Goal: Information Seeking & Learning: Learn about a topic

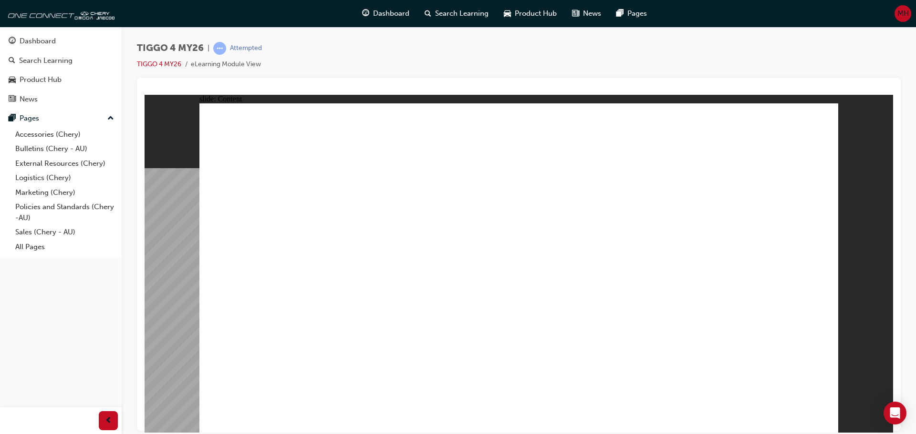
drag, startPoint x: 731, startPoint y: 276, endPoint x: 722, endPoint y: 170, distance: 105.8
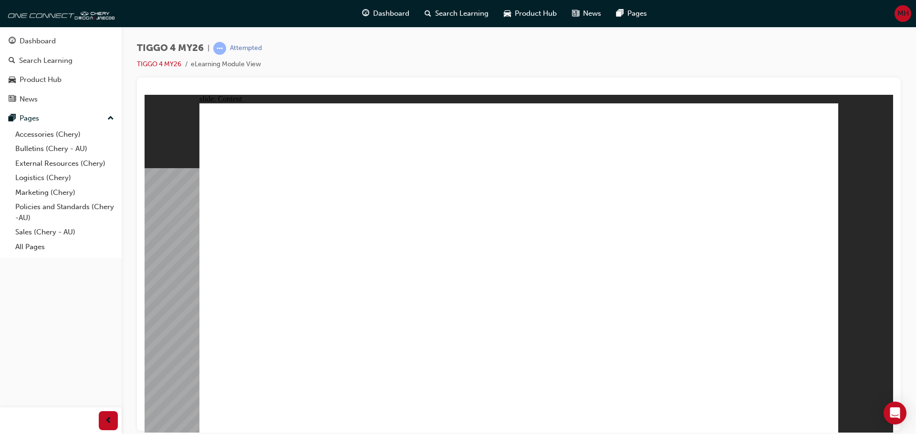
drag, startPoint x: 506, startPoint y: 229, endPoint x: 515, endPoint y: 255, distance: 27.1
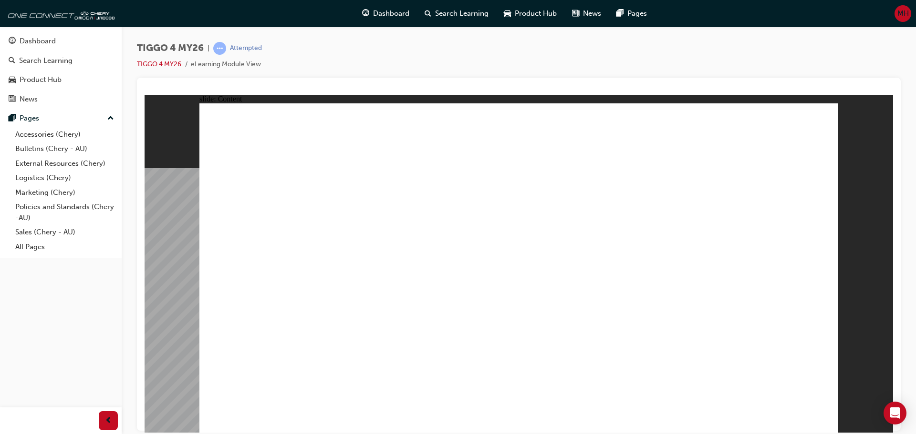
drag, startPoint x: 796, startPoint y: 126, endPoint x: 797, endPoint y: 144, distance: 17.7
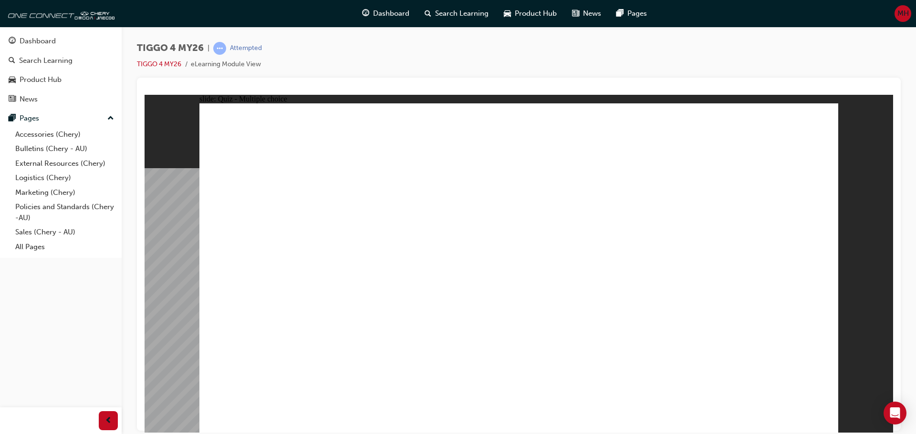
radio input "true"
drag, startPoint x: 268, startPoint y: 209, endPoint x: 506, endPoint y: 341, distance: 273.0
drag, startPoint x: 378, startPoint y: 213, endPoint x: 377, endPoint y: 342, distance: 128.8
drag, startPoint x: 640, startPoint y: 213, endPoint x: 267, endPoint y: 347, distance: 396.1
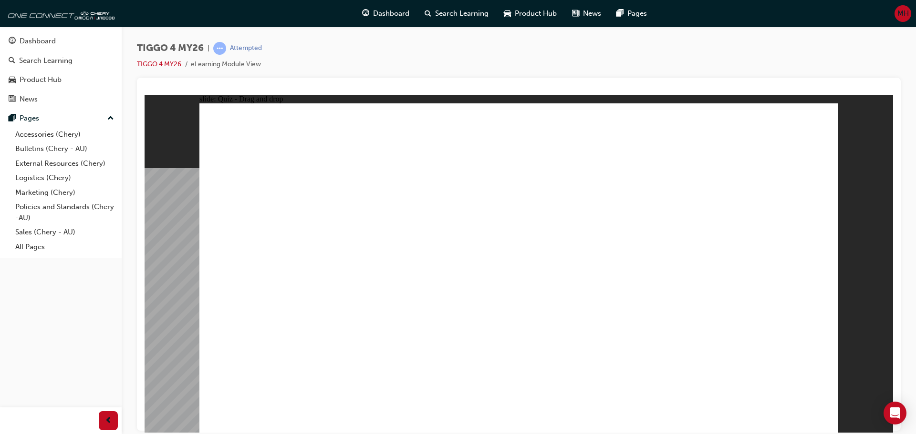
drag, startPoint x: 512, startPoint y: 220, endPoint x: 648, endPoint y: 344, distance: 184.3
drag, startPoint x: 746, startPoint y: 226, endPoint x: 766, endPoint y: 352, distance: 127.9
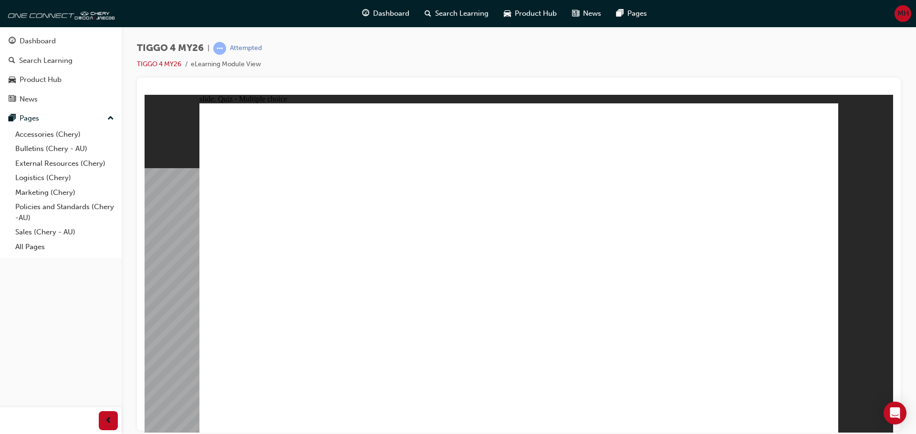
radio input "true"
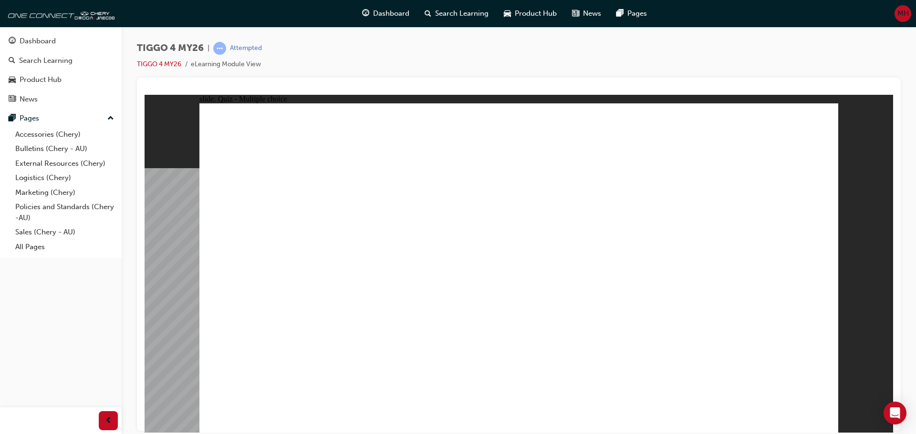
radio input "true"
drag, startPoint x: 284, startPoint y: 241, endPoint x: 761, endPoint y: 206, distance: 477.7
drag, startPoint x: 424, startPoint y: 246, endPoint x: 589, endPoint y: 212, distance: 167.9
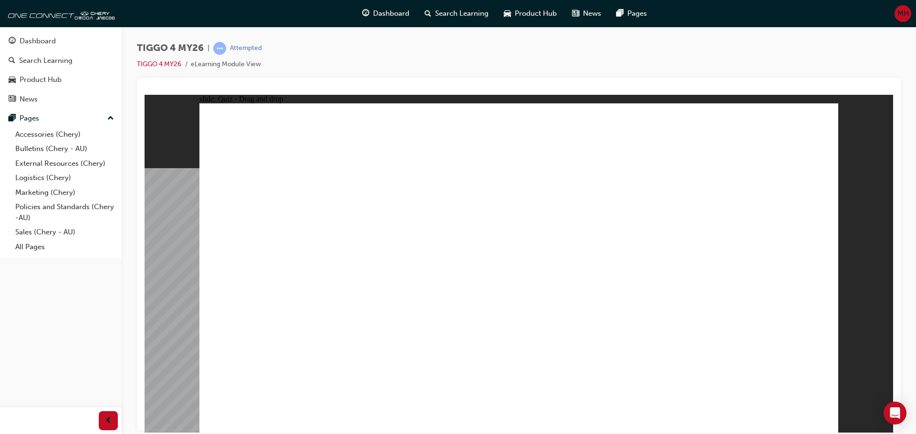
drag, startPoint x: 437, startPoint y: 267, endPoint x: 745, endPoint y: 238, distance: 309.5
drag, startPoint x: 377, startPoint y: 308, endPoint x: 694, endPoint y: 283, distance: 318.1
drag, startPoint x: 233, startPoint y: 277, endPoint x: 701, endPoint y: 282, distance: 467.4
drag, startPoint x: 288, startPoint y: 305, endPoint x: 596, endPoint y: 261, distance: 311.1
drag, startPoint x: 266, startPoint y: 339, endPoint x: 755, endPoint y: 316, distance: 489.4
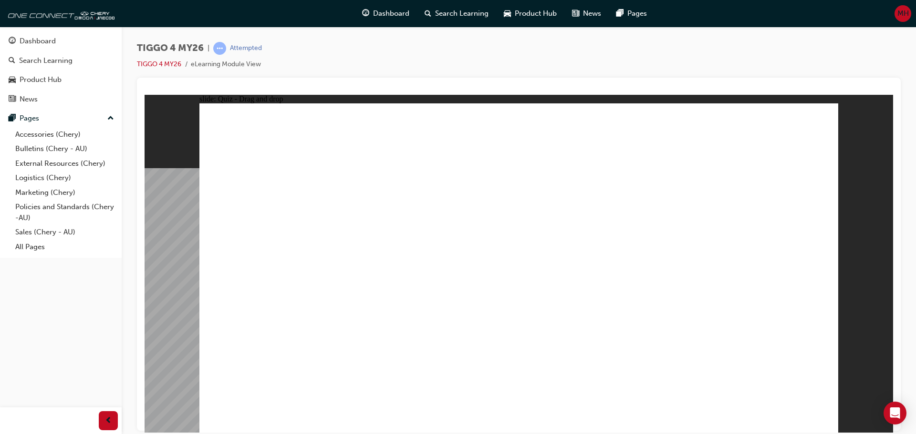
radio input "true"
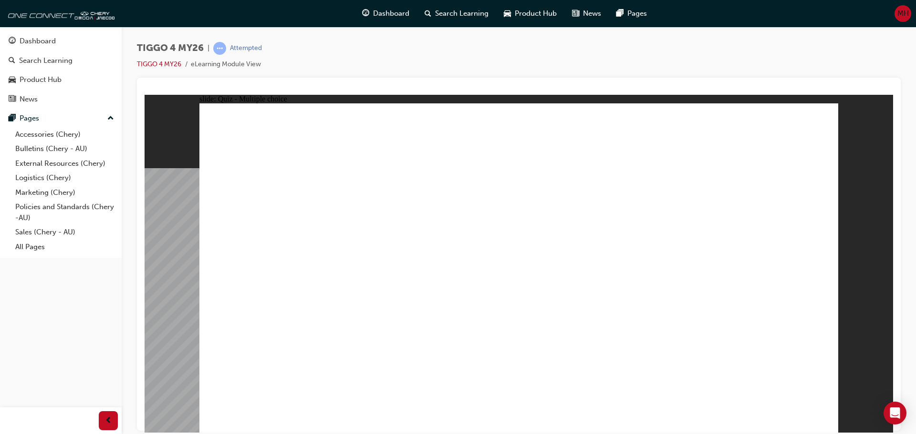
radio input "true"
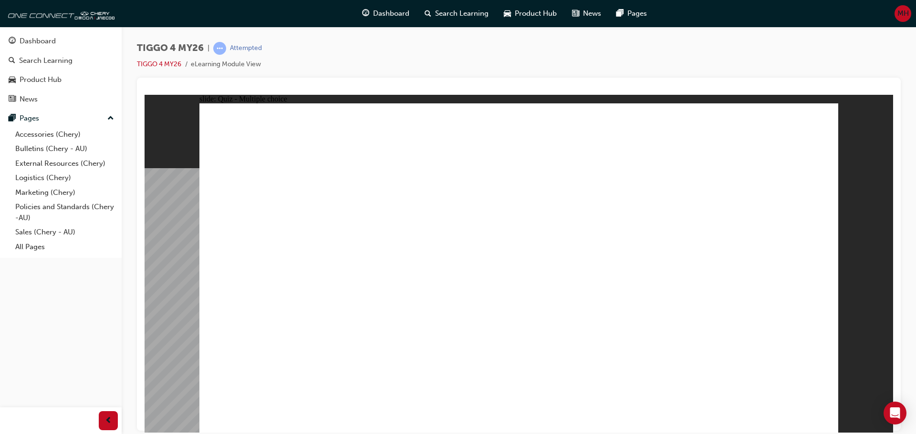
radio input "true"
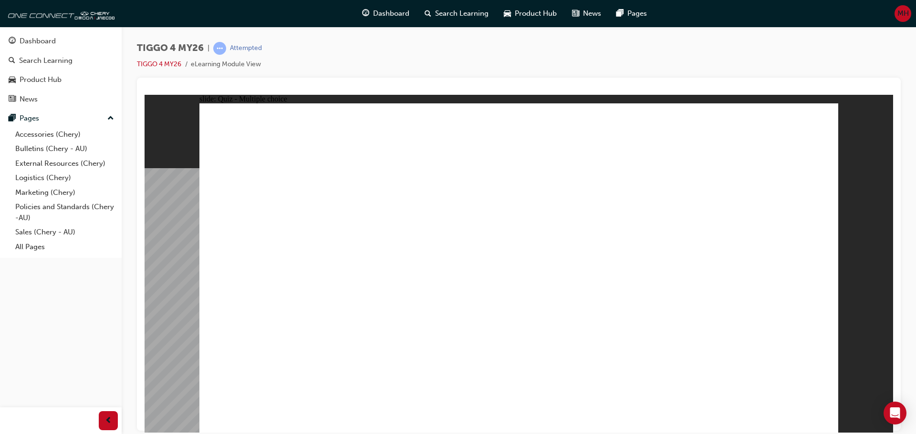
radio input "true"
drag, startPoint x: 521, startPoint y: 314, endPoint x: 513, endPoint y: 204, distance: 110.5
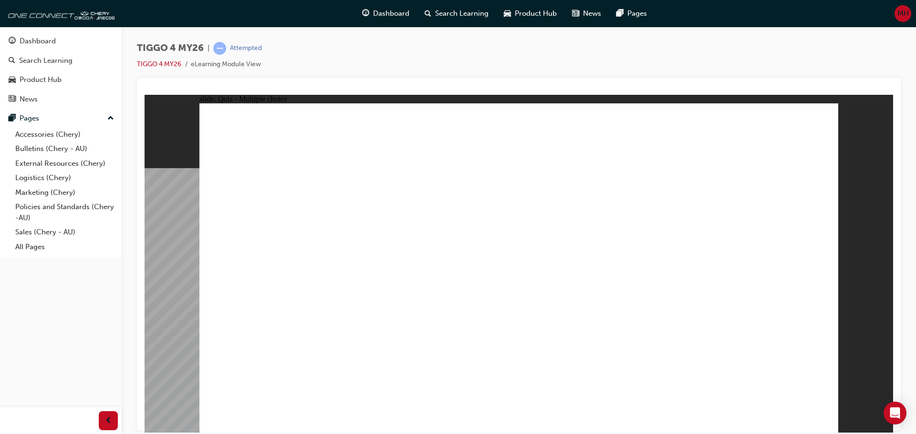
radio input "true"
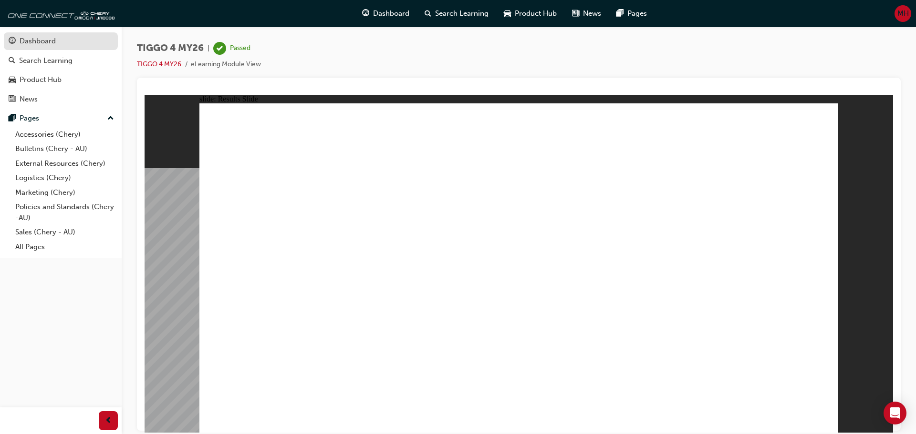
click at [65, 47] on div "Dashboard" at bounding box center [61, 41] width 104 height 12
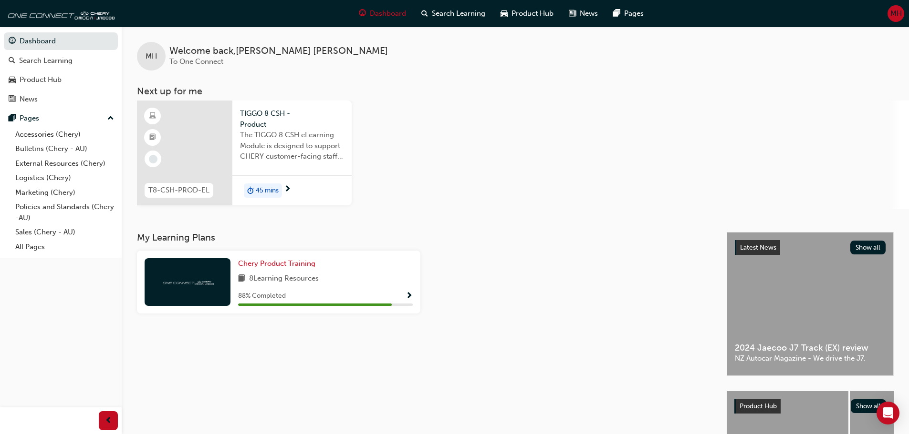
click at [263, 196] on span "45 mins" at bounding box center [267, 191] width 23 height 11
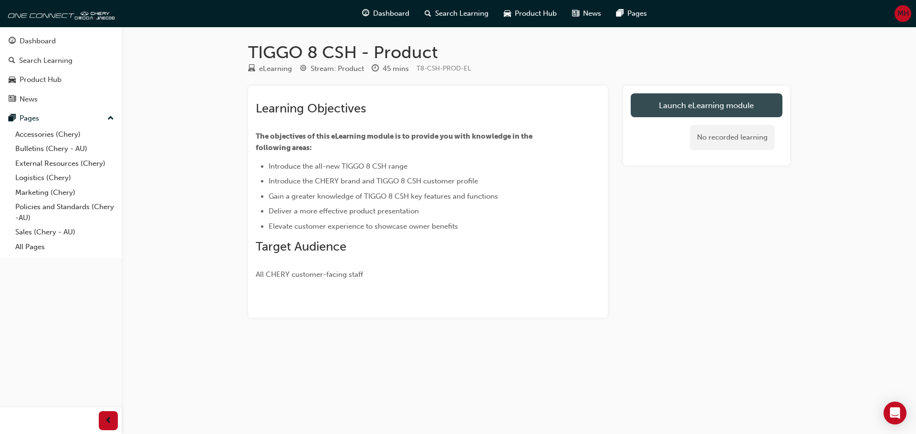
click at [677, 106] on link "Launch eLearning module" at bounding box center [706, 105] width 152 height 24
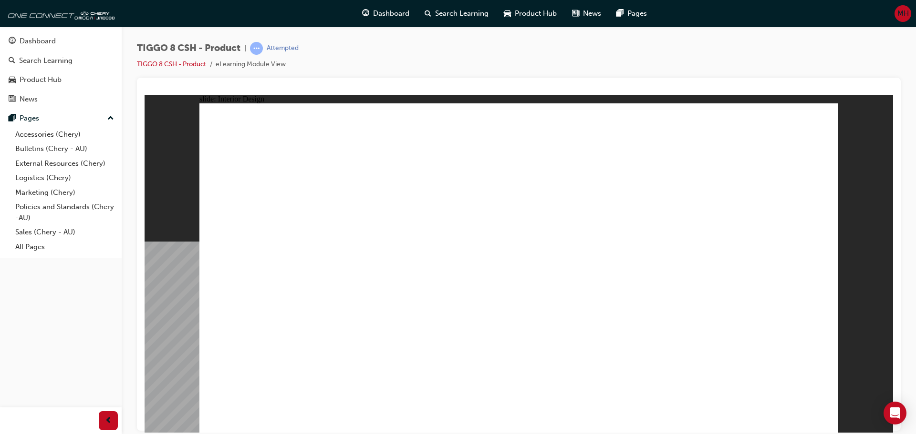
drag, startPoint x: 255, startPoint y: 352, endPoint x: 255, endPoint y: 362, distance: 9.5
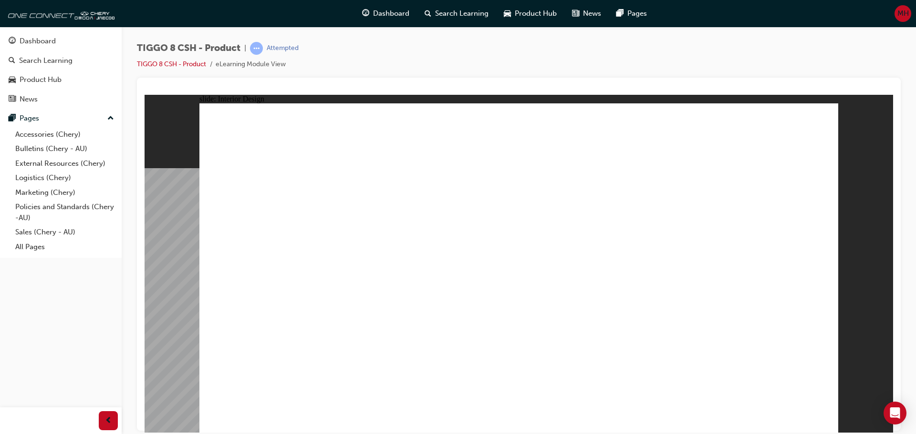
drag, startPoint x: 638, startPoint y: 247, endPoint x: 392, endPoint y: 283, distance: 248.3
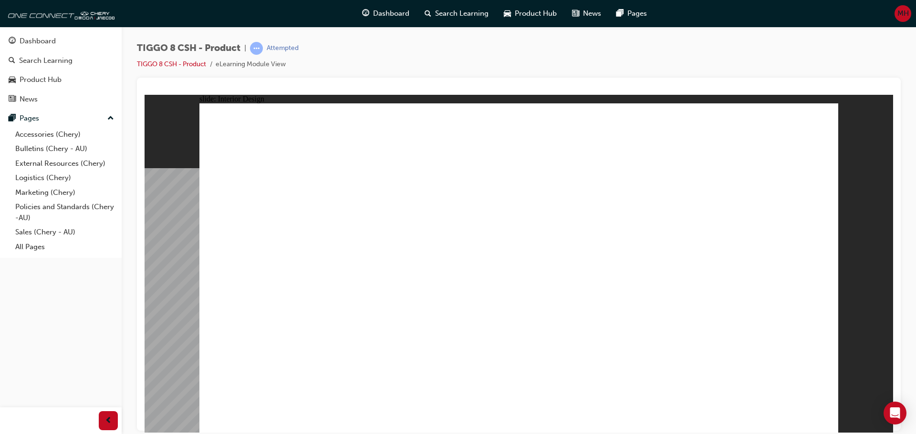
drag, startPoint x: 413, startPoint y: 371, endPoint x: 400, endPoint y: 372, distance: 13.0
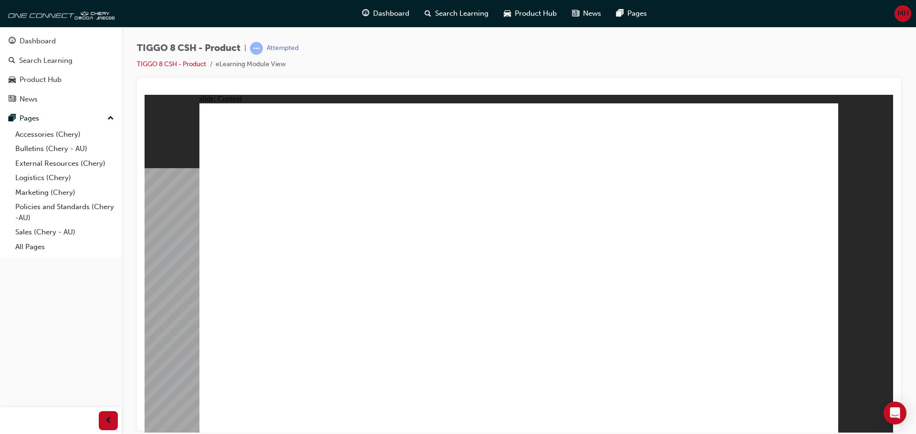
drag, startPoint x: 699, startPoint y: 155, endPoint x: 711, endPoint y: 155, distance: 11.4
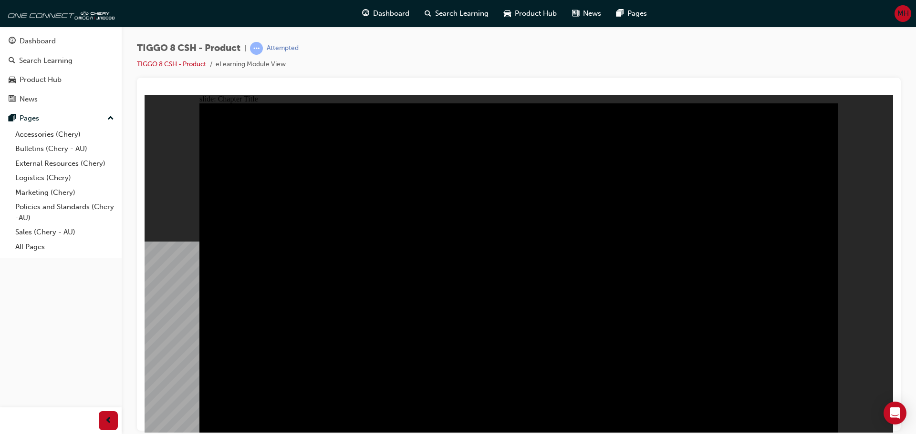
radio input "true"
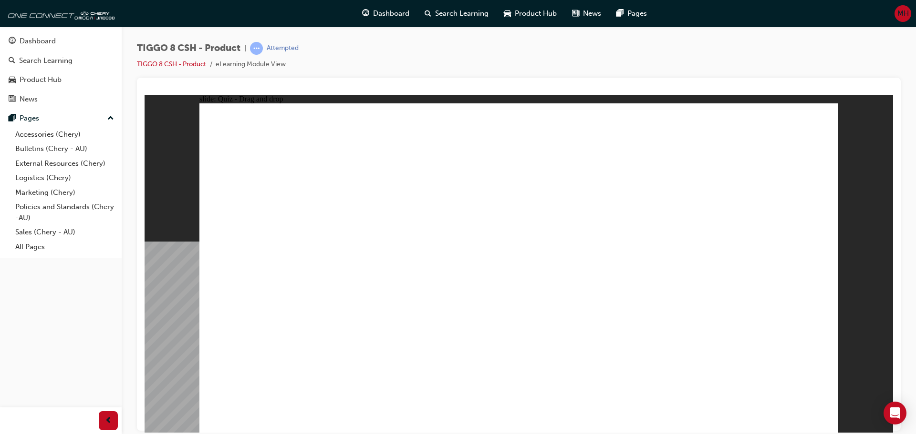
drag, startPoint x: 538, startPoint y: 198, endPoint x: 640, endPoint y: 303, distance: 146.0
drag, startPoint x: 741, startPoint y: 149, endPoint x: 279, endPoint y: 299, distance: 486.4
drag, startPoint x: 530, startPoint y: 197, endPoint x: 491, endPoint y: 270, distance: 82.4
drag, startPoint x: 677, startPoint y: 210, endPoint x: 741, endPoint y: 282, distance: 96.6
drag, startPoint x: 638, startPoint y: 158, endPoint x: 417, endPoint y: 278, distance: 250.5
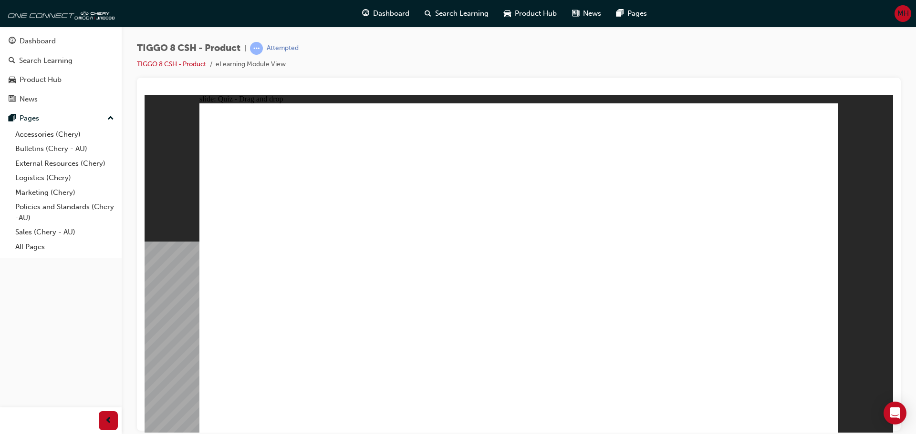
checkbox input "true"
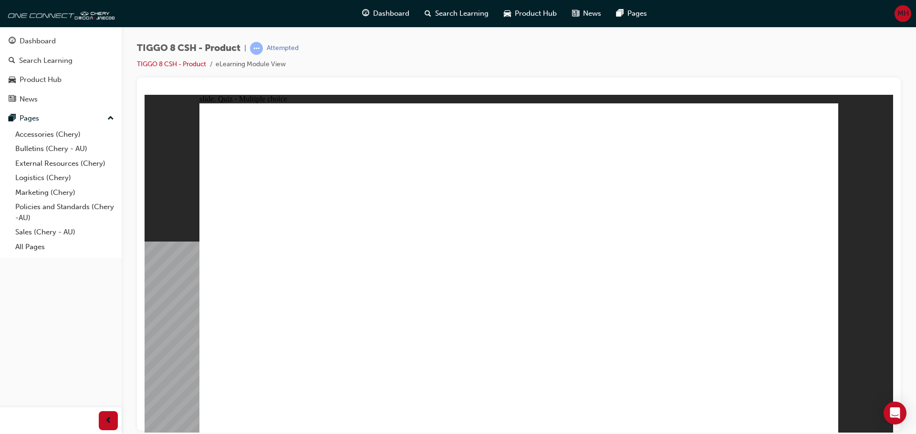
radio input "true"
drag, startPoint x: 509, startPoint y: 145, endPoint x: 558, endPoint y: 341, distance: 201.4
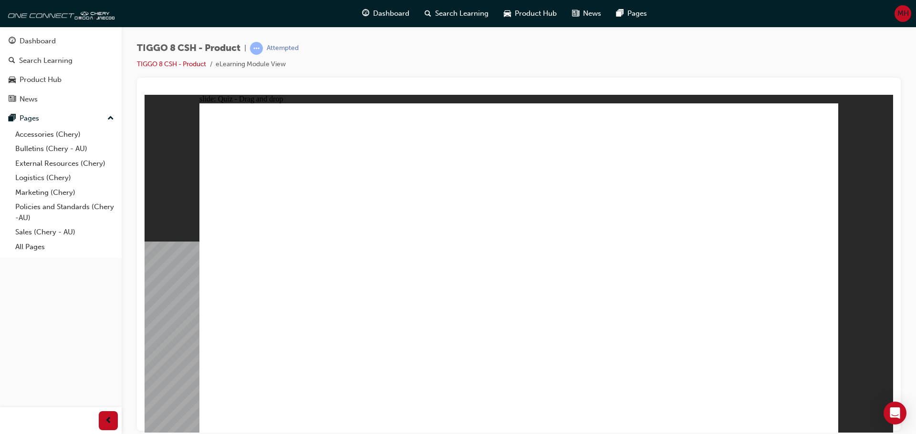
drag, startPoint x: 524, startPoint y: 167, endPoint x: 593, endPoint y: 347, distance: 192.2
drag, startPoint x: 633, startPoint y: 140, endPoint x: 603, endPoint y: 355, distance: 217.2
drag, startPoint x: 647, startPoint y: 168, endPoint x: 670, endPoint y: 329, distance: 162.8
drag, startPoint x: 669, startPoint y: 189, endPoint x: 676, endPoint y: 356, distance: 167.6
drag, startPoint x: 768, startPoint y: 165, endPoint x: 669, endPoint y: 347, distance: 207.3
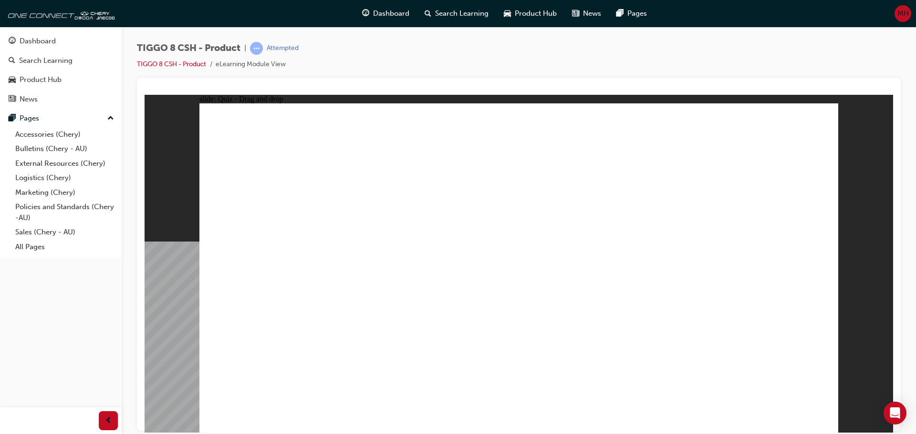
drag, startPoint x: 762, startPoint y: 140, endPoint x: 619, endPoint y: 355, distance: 258.3
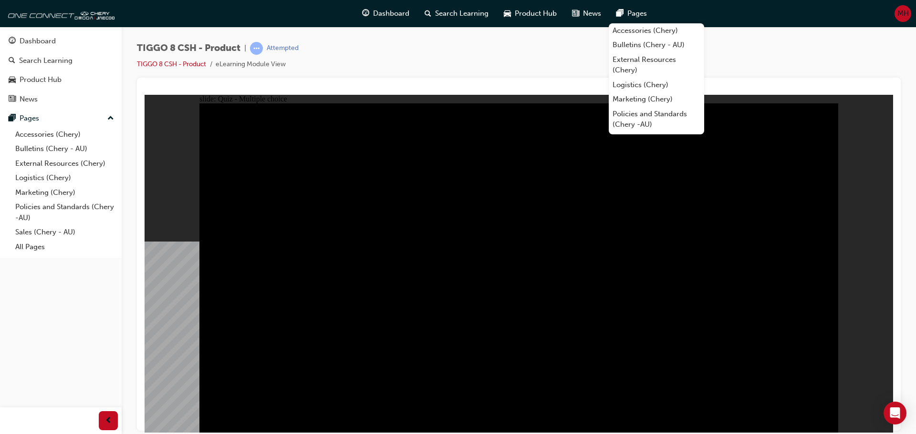
radio input "true"
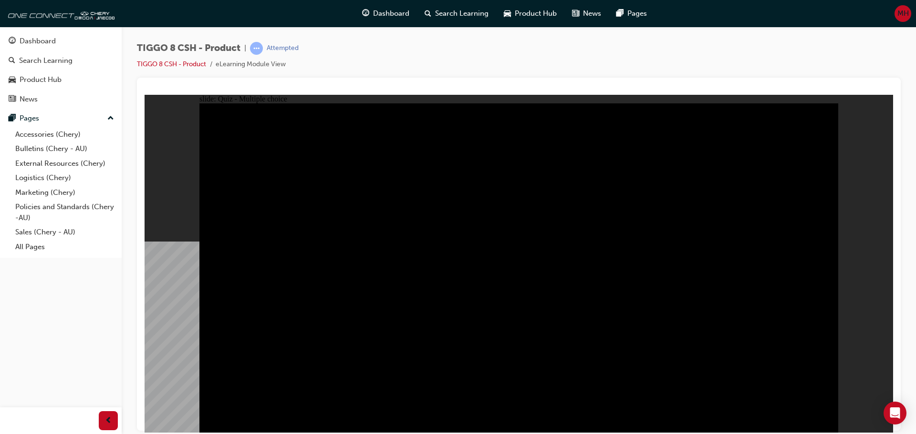
drag, startPoint x: 450, startPoint y: 310, endPoint x: 446, endPoint y: 312, distance: 5.2
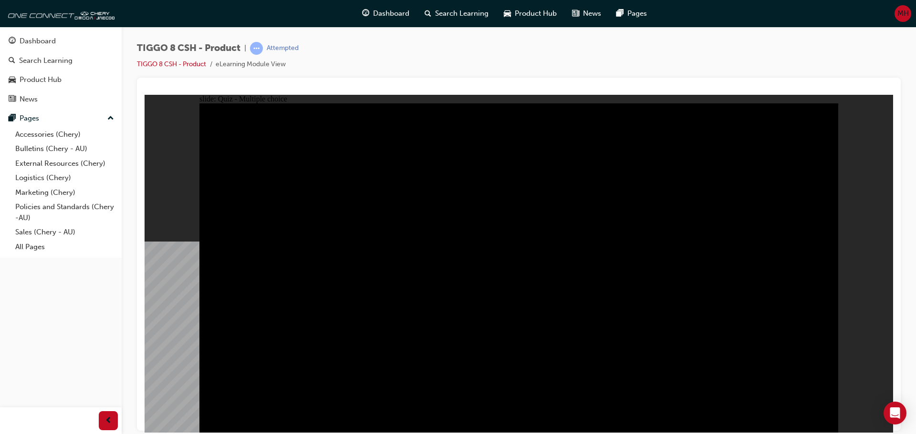
radio input "true"
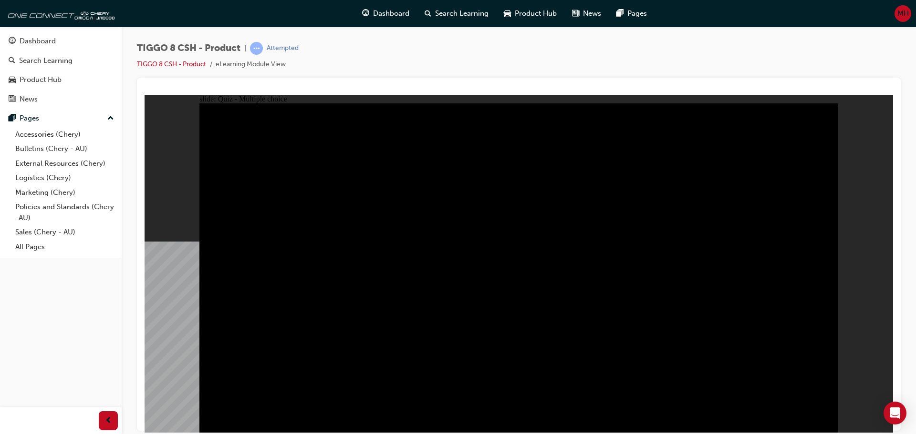
radio input "true"
drag, startPoint x: 403, startPoint y: 322, endPoint x: 420, endPoint y: 312, distance: 19.5
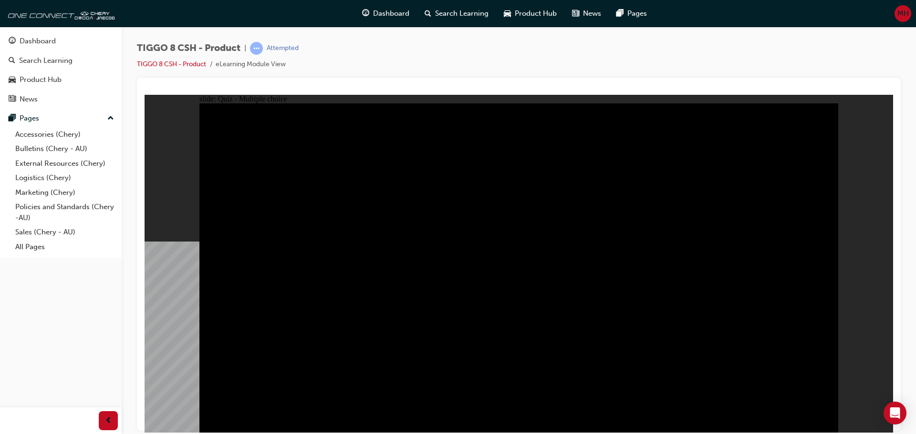
checkbox input "true"
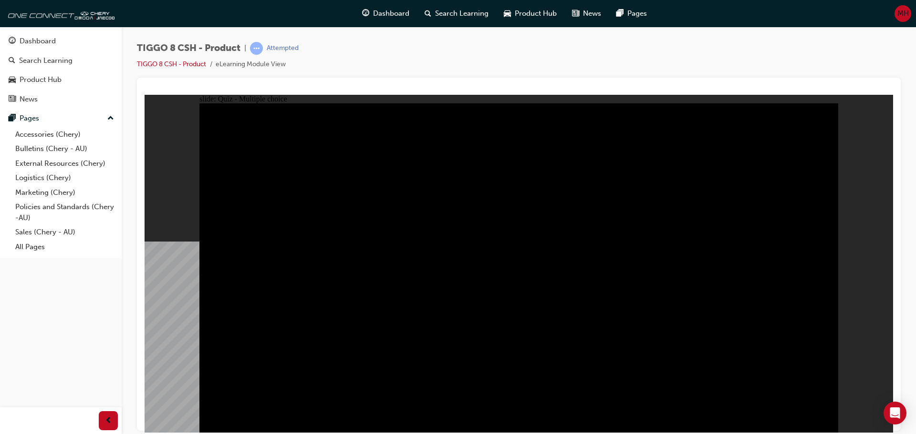
checkbox input "false"
checkbox input "true"
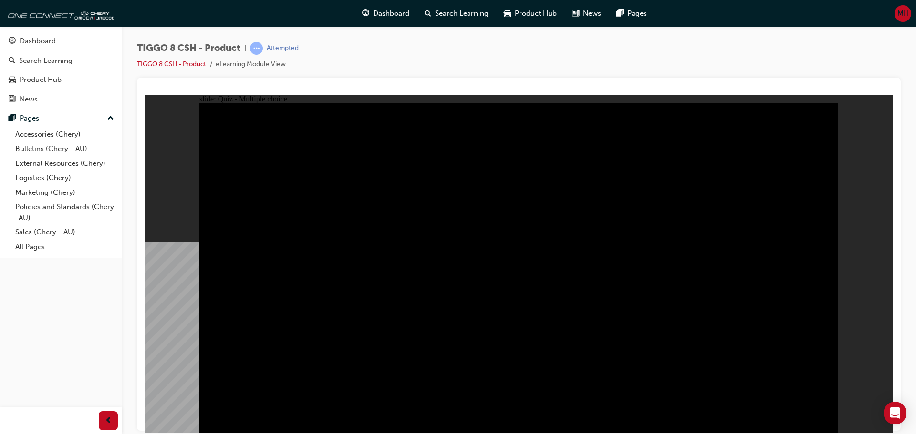
checkbox input "true"
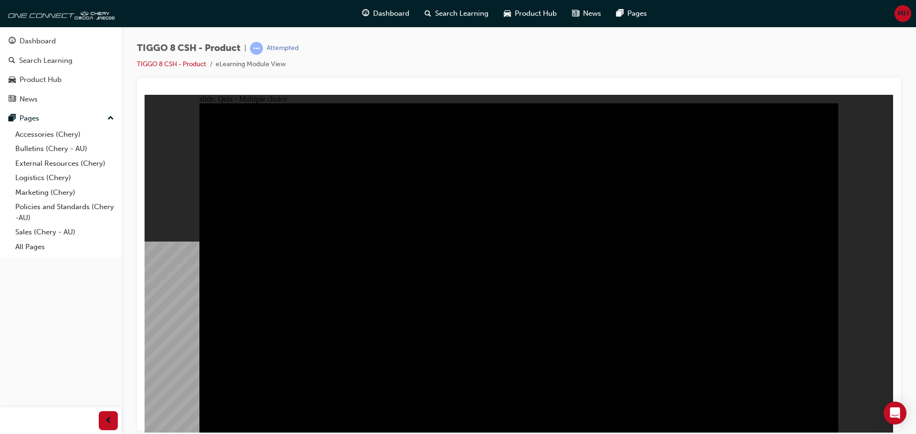
checkbox input "true"
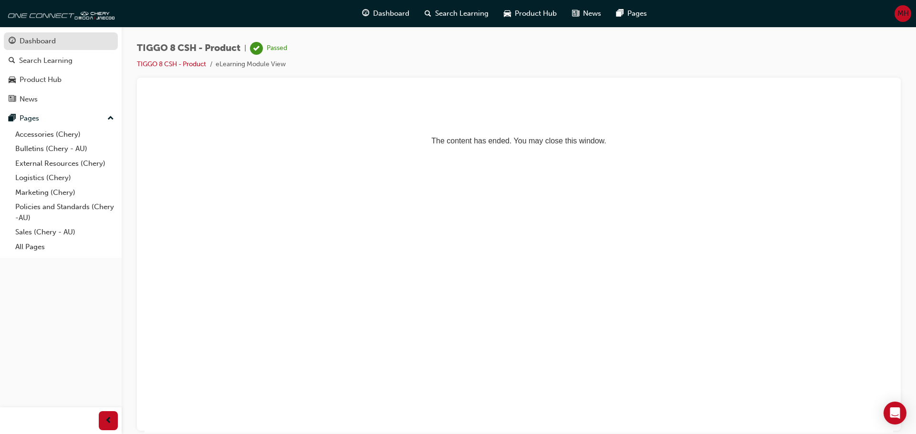
click at [58, 42] on div "Dashboard" at bounding box center [61, 41] width 104 height 12
